Goal: Check status: Check status

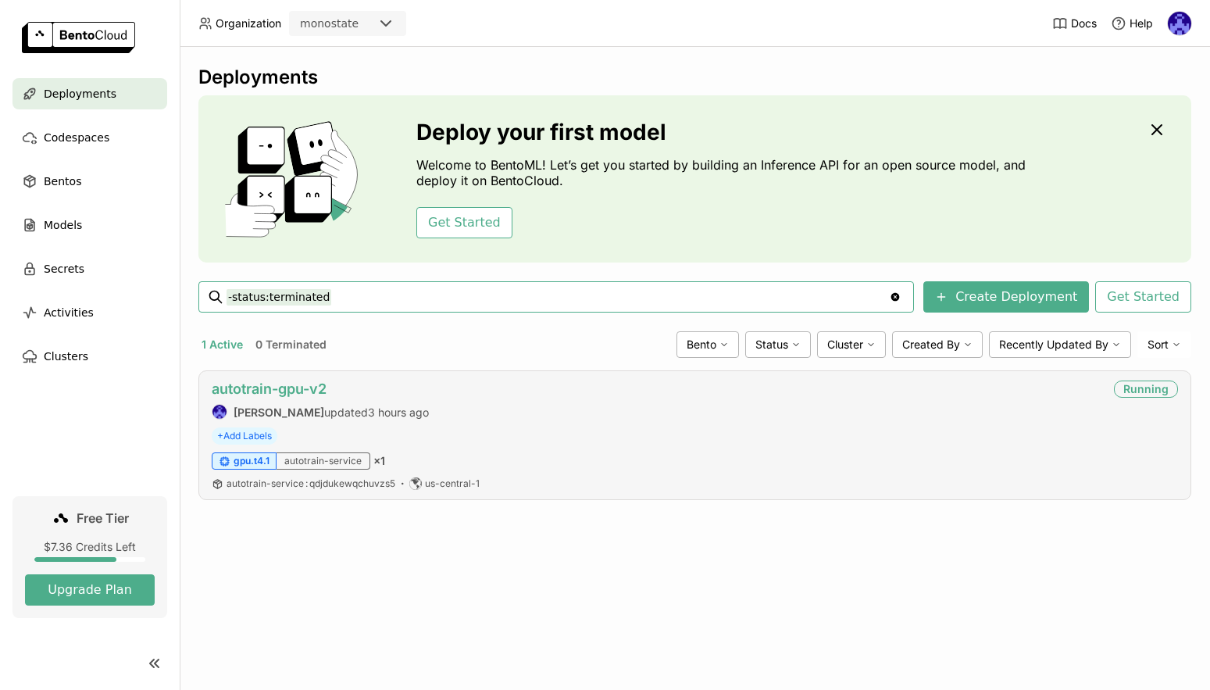
click at [289, 391] on link "autotrain-gpu-v2" at bounding box center [269, 389] width 115 height 16
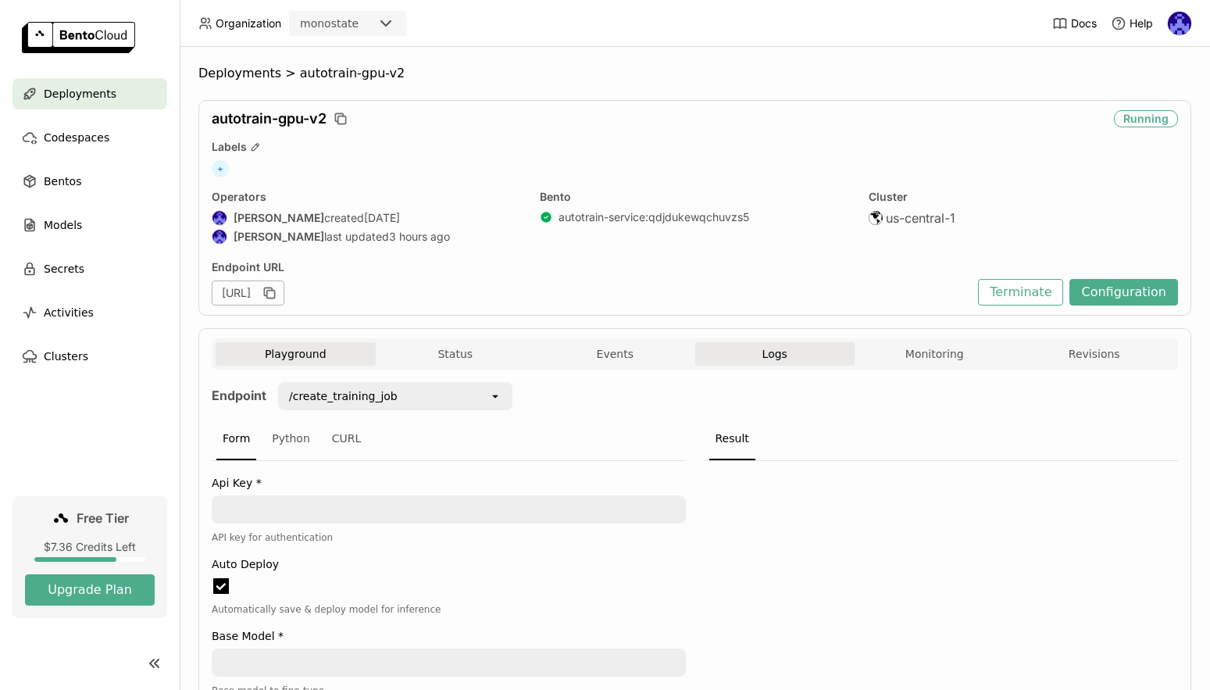
click at [788, 359] on button "Logs" at bounding box center [775, 353] width 160 height 23
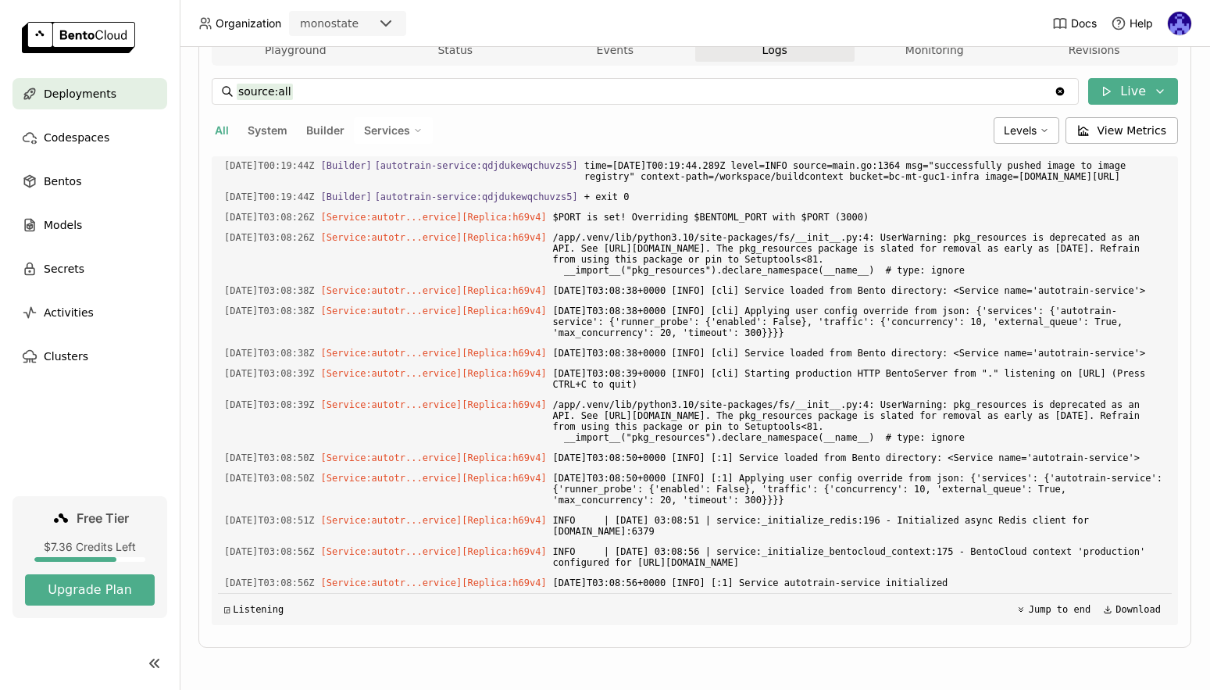
click at [930, 614] on div "◲ Listening Jump to end Download" at bounding box center [695, 609] width 954 height 32
drag, startPoint x: 1034, startPoint y: 586, endPoint x: 220, endPoint y: 349, distance: 847.2
click at [220, 349] on div "Load older logs [DATE]T00:19:39Z [Builder] [ autotrain-service:qdjdukewqchuvzs5…" at bounding box center [695, 390] width 954 height 469
copy div "[Builder] [ autotrain-service:qdjdukewqchuvzs5 ] time=[DATE]T00:19:43.669Z leve…"
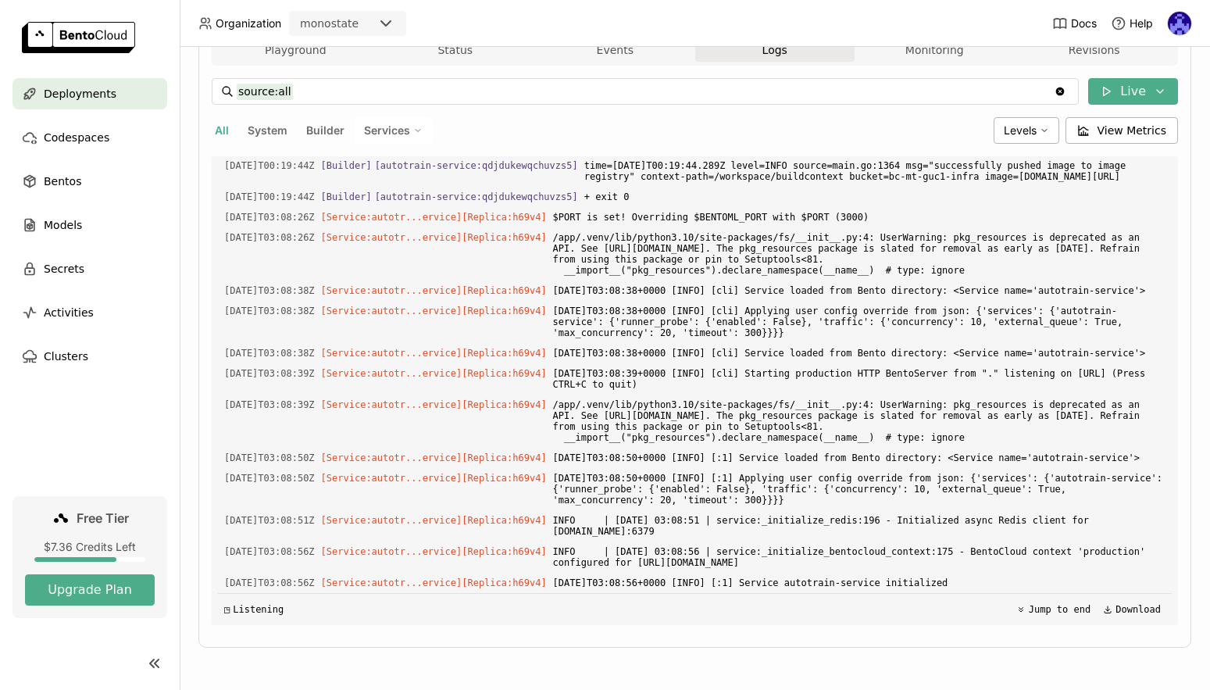
scroll to position [3201, 0]
click at [100, 90] on span "Deployments" at bounding box center [80, 93] width 73 height 19
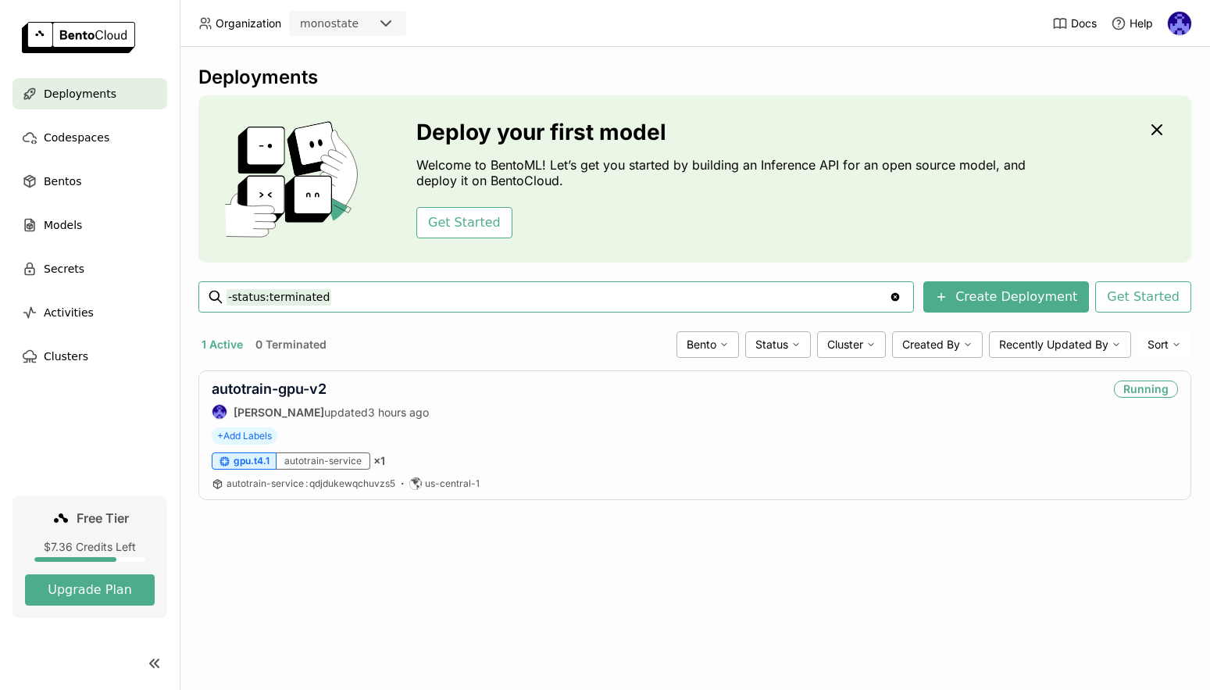
click at [712, 549] on div "Deployments Deploy your first model Welcome to BentoML! Let’s get you started b…" at bounding box center [695, 368] width 1031 height 643
click at [781, 502] on div "Deployments Deploy your first model Welcome to BentoML! Let’s get you started b…" at bounding box center [694, 295] width 993 height 458
click at [298, 385] on link "autotrain-gpu-v2" at bounding box center [269, 389] width 115 height 16
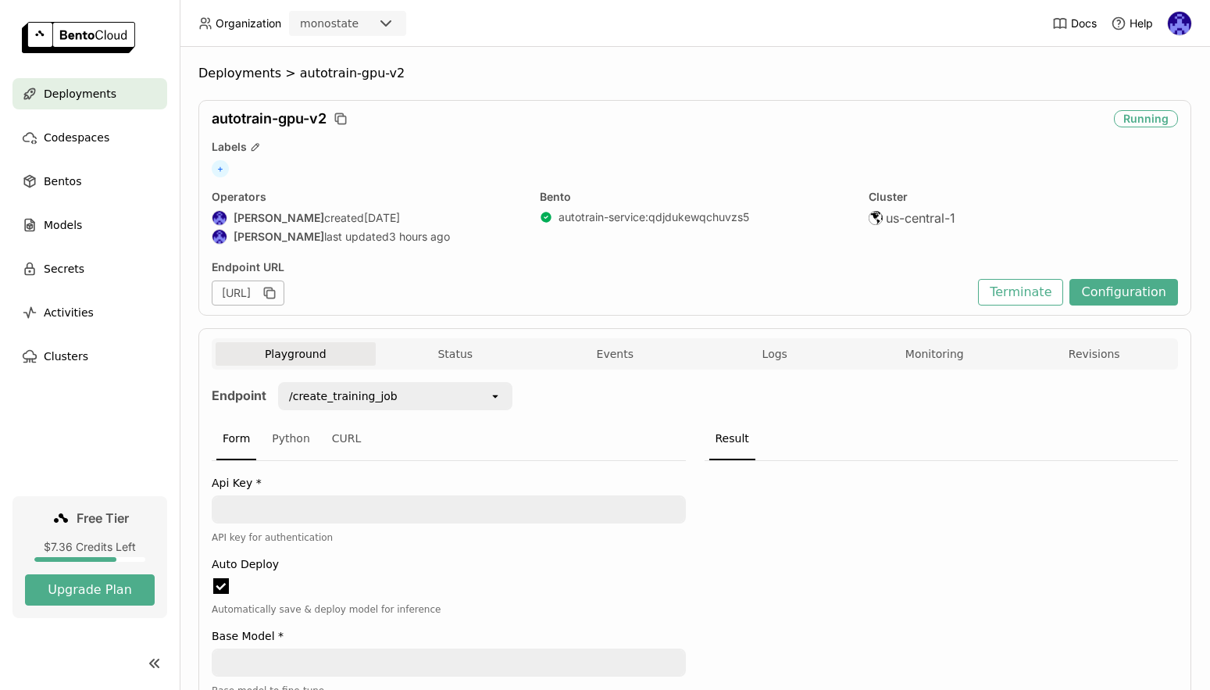
click at [532, 438] on div "Form Python CURL" at bounding box center [449, 439] width 474 height 43
click at [454, 412] on div "/create_training_job open" at bounding box center [389, 400] width 246 height 36
click at [454, 402] on div "/create_training_job" at bounding box center [384, 396] width 209 height 25
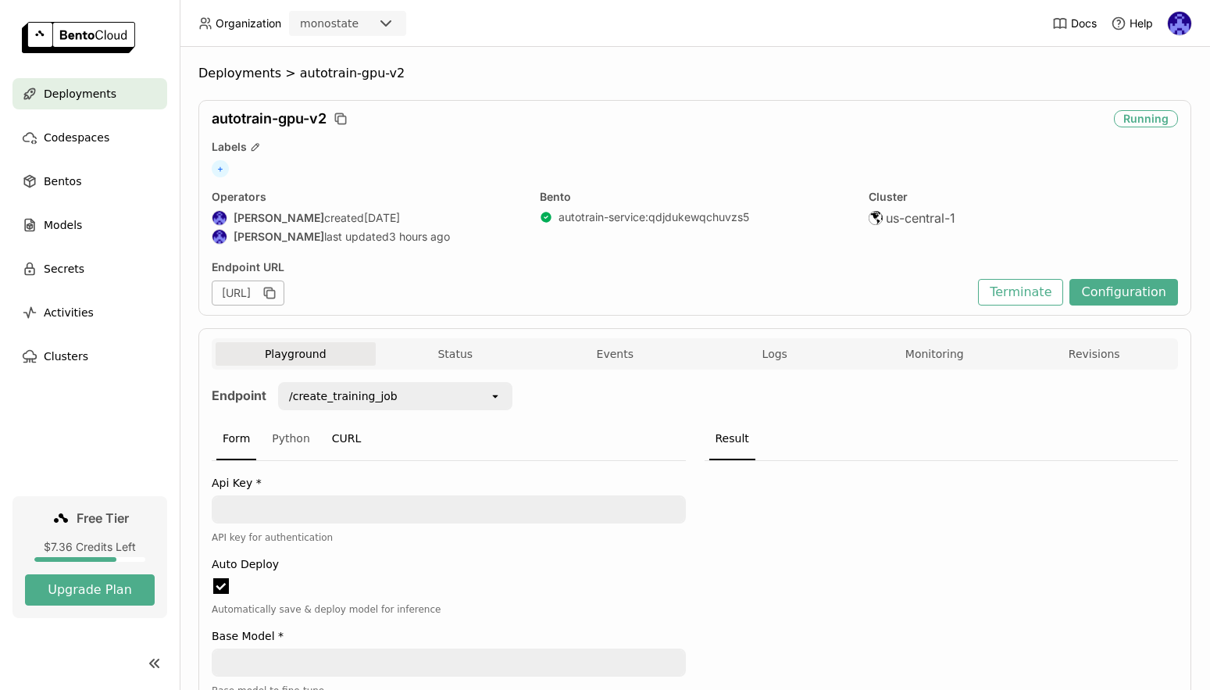
click at [356, 445] on div "CURL" at bounding box center [347, 439] width 42 height 42
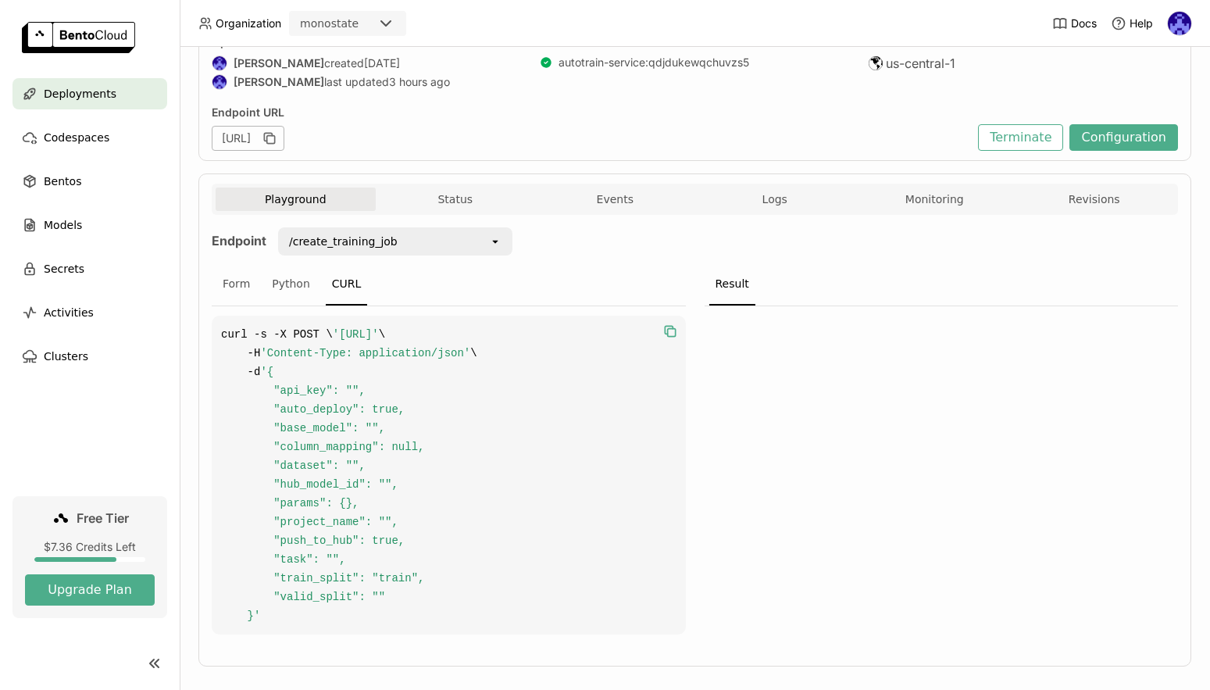
click at [663, 331] on icon "button" at bounding box center [671, 331] width 16 height 16
